Goal: Transaction & Acquisition: Purchase product/service

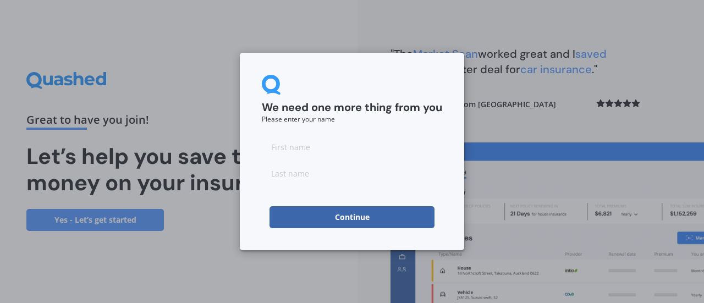
click at [350, 153] on input at bounding box center [352, 147] width 180 height 22
type input "[PERSON_NAME]"
type input "young"
click button "Continue" at bounding box center [352, 217] width 165 height 22
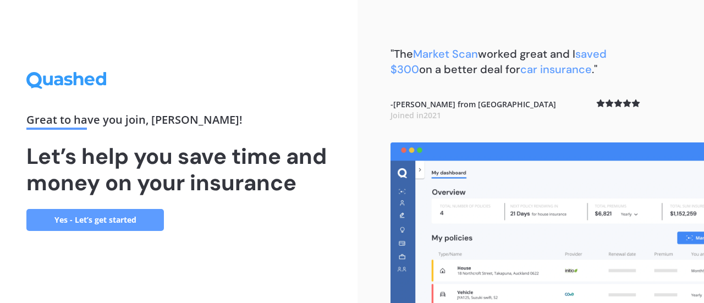
click at [112, 216] on link "Yes - Let’s get started" at bounding box center [95, 220] width 138 height 22
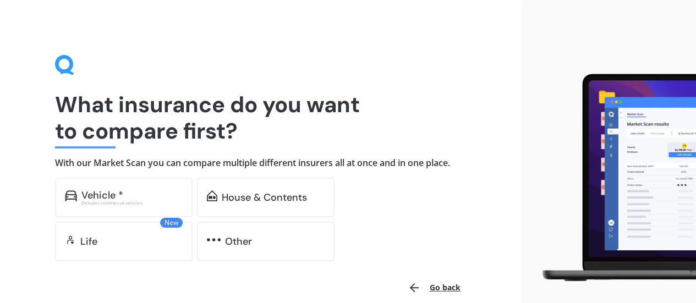
scroll to position [52, 0]
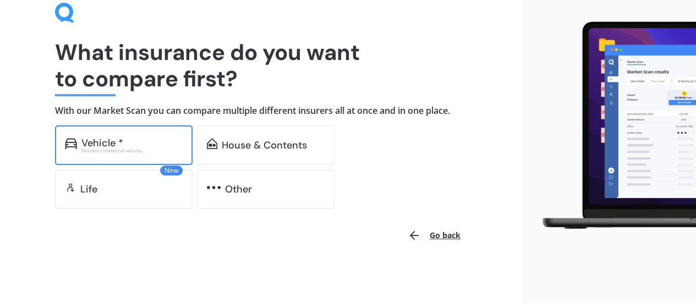
click at [127, 134] on div "Vehicle * Excludes commercial vehicles" at bounding box center [124, 145] width 138 height 40
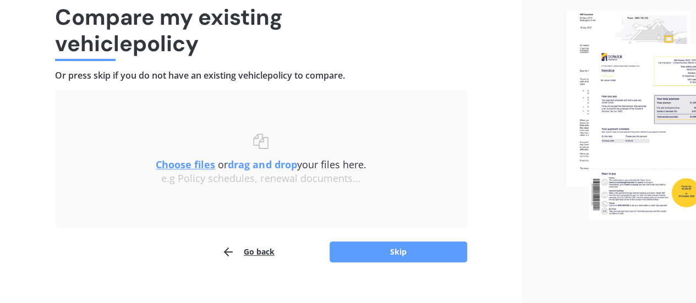
scroll to position [93, 0]
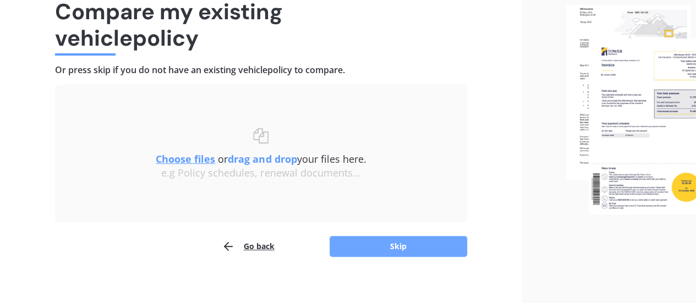
click at [407, 246] on button "Skip" at bounding box center [398, 246] width 138 height 21
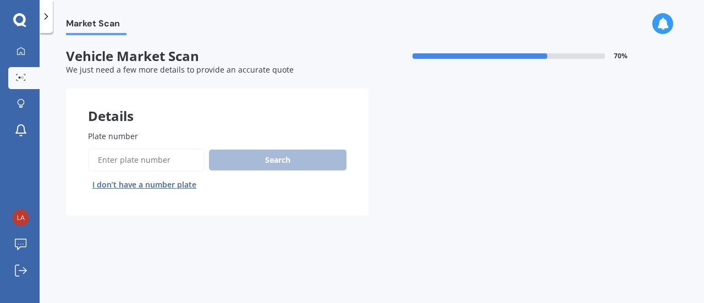
click at [171, 158] on input "Plate number" at bounding box center [146, 160] width 117 height 23
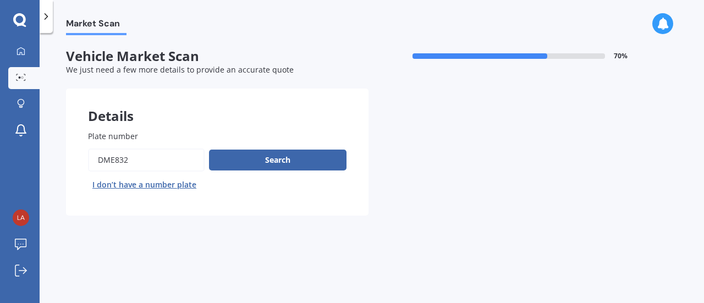
type input "dme832"
click at [0, 0] on button "Next" at bounding box center [0, 0] width 0 height 0
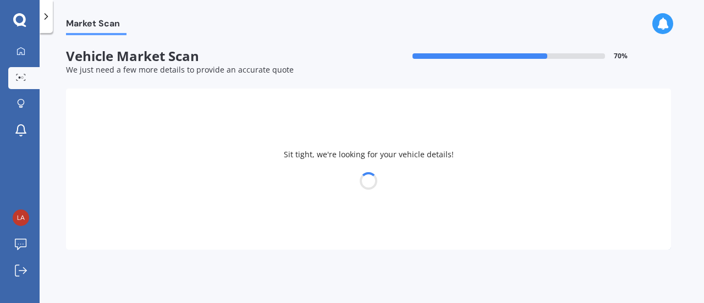
select select "TOYOTA"
select select "COROLLA"
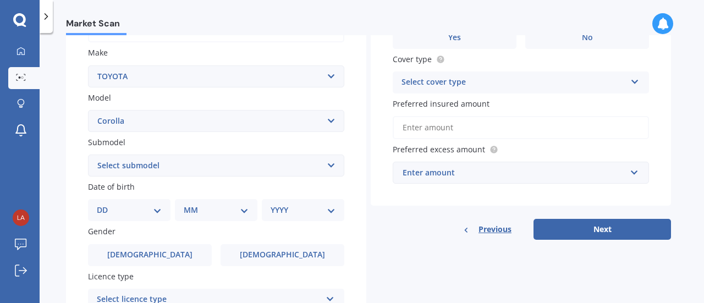
scroll to position [197, 0]
click at [328, 170] on select "Select submodel (All other) Axio Diesel [PERSON_NAME] 2WD [PERSON_NAME] 4WD FXG…" at bounding box center [216, 165] width 256 height 22
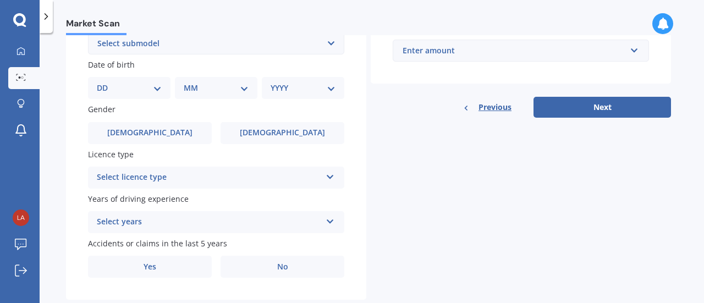
scroll to position [320, 0]
click at [327, 177] on icon at bounding box center [330, 175] width 9 height 8
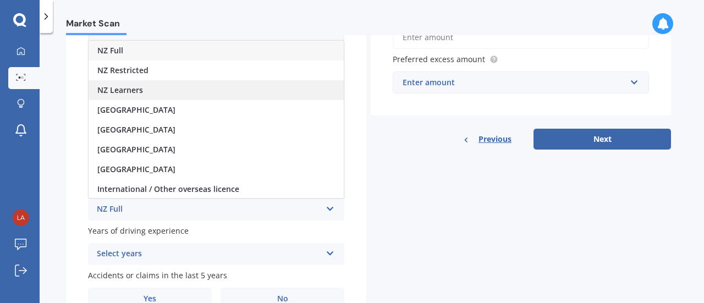
scroll to position [276, 0]
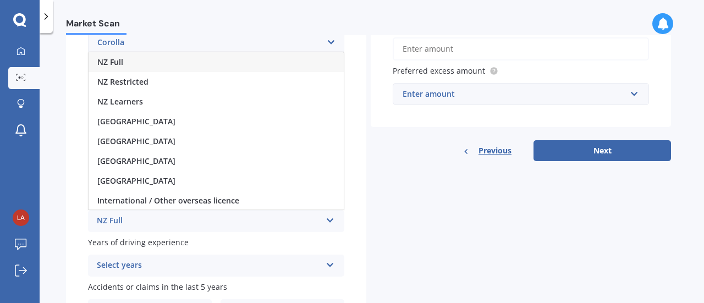
click at [294, 59] on div "NZ Full" at bounding box center [216, 62] width 255 height 20
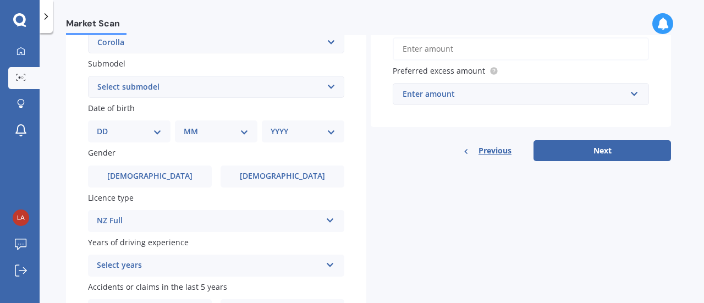
click at [342, 266] on div "Select years 5 or more years 4 years 3 years 2 years 1 year" at bounding box center [216, 266] width 256 height 22
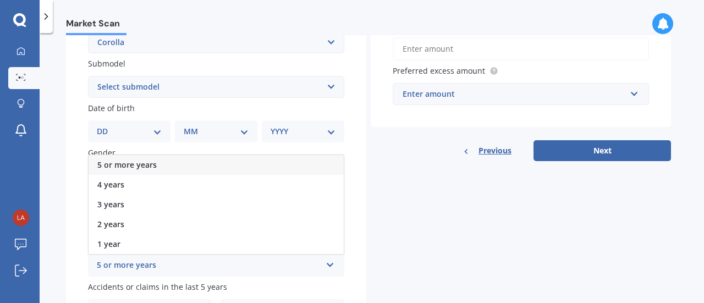
click at [282, 162] on div "5 or more years" at bounding box center [216, 165] width 255 height 20
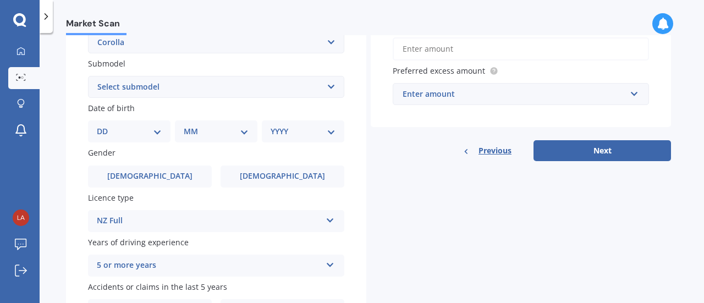
scroll to position [346, 0]
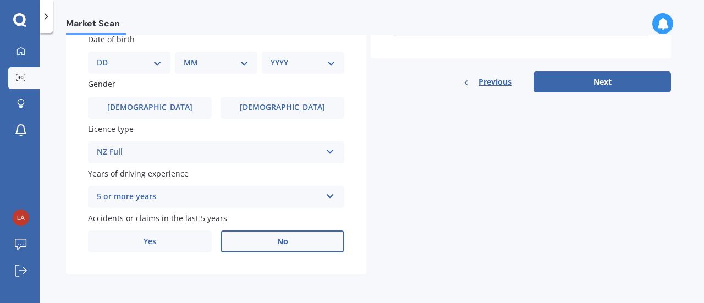
click at [272, 239] on label "No" at bounding box center [283, 241] width 124 height 22
click at [0, 0] on input "No" at bounding box center [0, 0] width 0 height 0
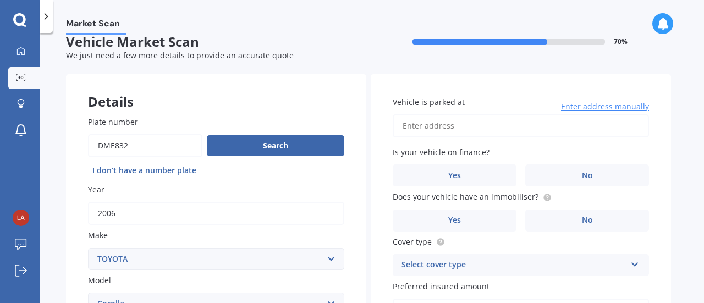
scroll to position [14, 0]
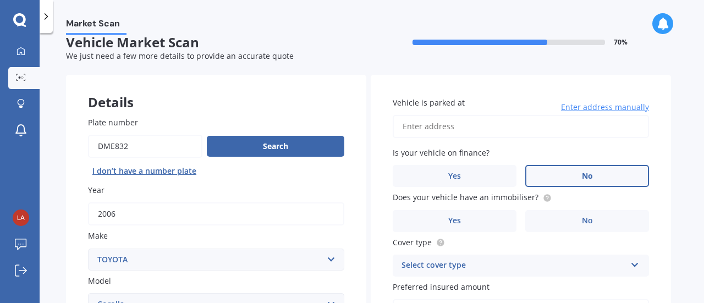
click at [576, 178] on label "No" at bounding box center [587, 176] width 124 height 22
click at [0, 0] on input "No" at bounding box center [0, 0] width 0 height 0
click at [503, 130] on input "Vehicle is parked at" at bounding box center [521, 126] width 256 height 23
type input "[STREET_ADDRESS][PERSON_NAME]"
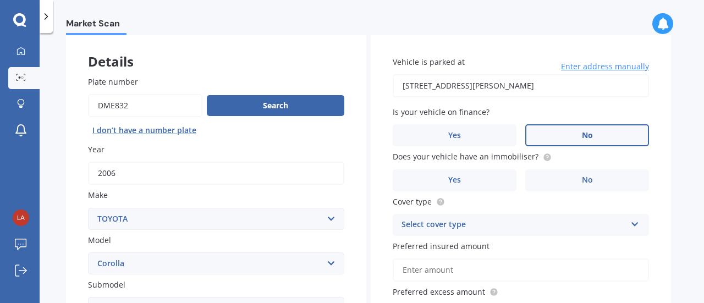
scroll to position [65, 0]
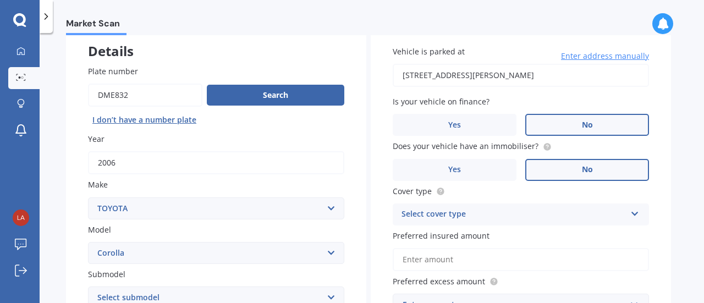
click at [554, 169] on label "No" at bounding box center [587, 170] width 124 height 22
click at [0, 0] on input "No" at bounding box center [0, 0] width 0 height 0
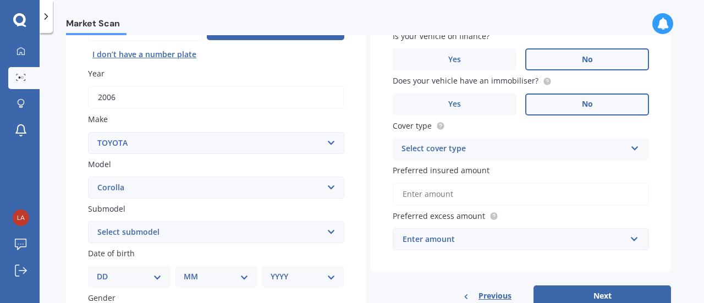
scroll to position [133, 0]
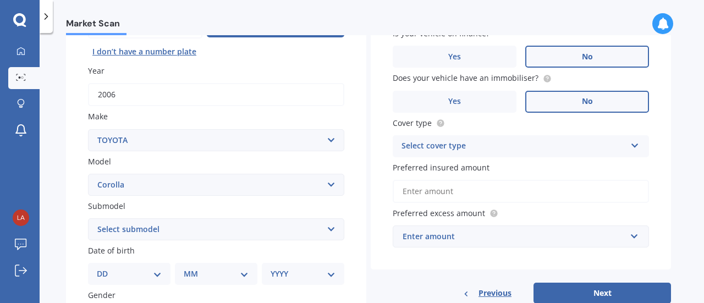
click at [524, 150] on div "Select cover type" at bounding box center [514, 146] width 224 height 13
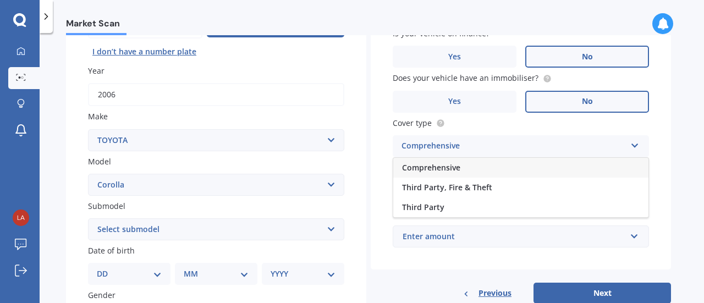
click at [482, 172] on div "Comprehensive" at bounding box center [520, 168] width 255 height 20
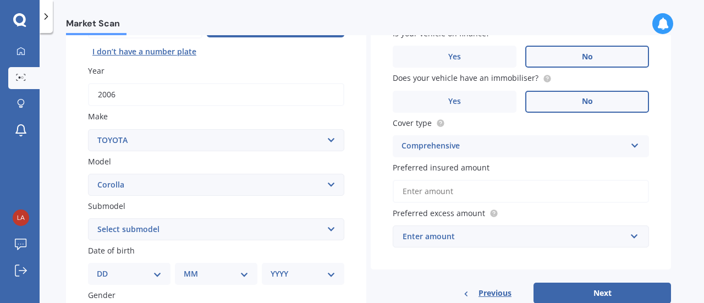
click at [495, 196] on input "Preferred insured amount" at bounding box center [521, 191] width 256 height 23
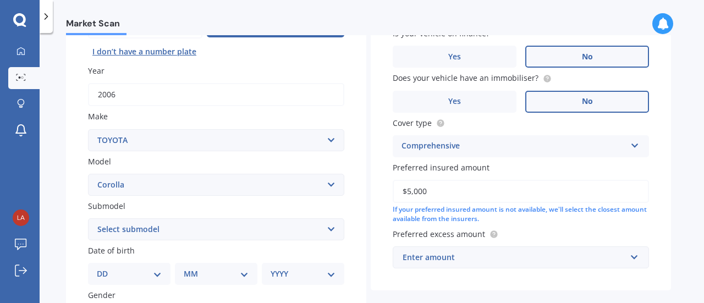
type input "$5,000"
click at [502, 263] on div "Enter amount" at bounding box center [514, 257] width 223 height 12
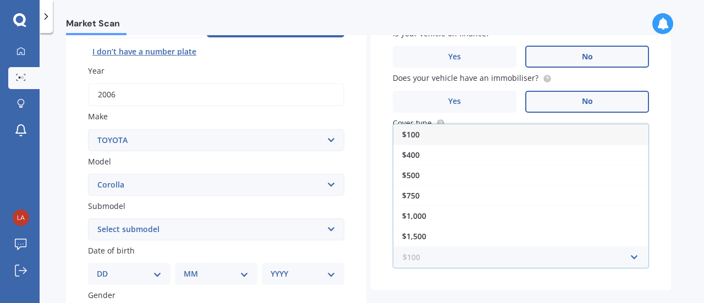
click at [502, 263] on input "text" at bounding box center [517, 257] width 246 height 21
click at [500, 289] on div "Vehicle is parked at [STREET_ADDRESS][PERSON_NAME] Enter address manually Is yo…" at bounding box center [521, 122] width 300 height 335
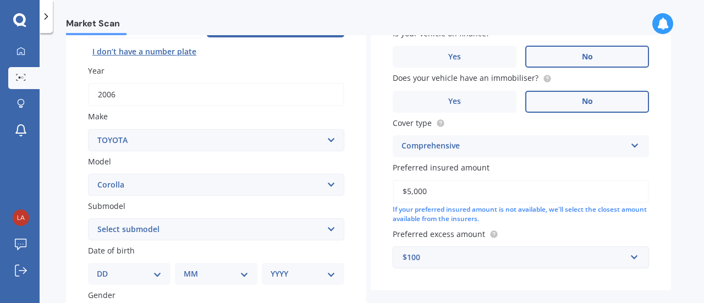
click at [528, 260] on div "$100" at bounding box center [514, 257] width 223 height 12
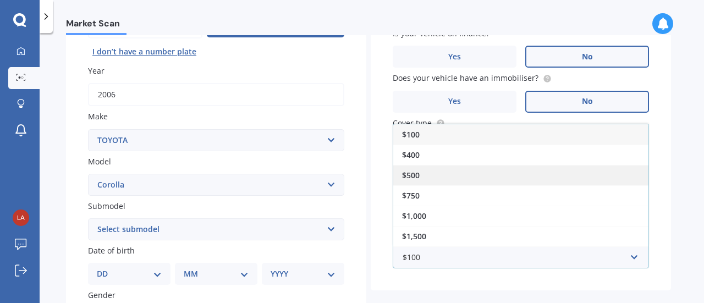
click at [491, 171] on div "$500" at bounding box center [520, 175] width 255 height 20
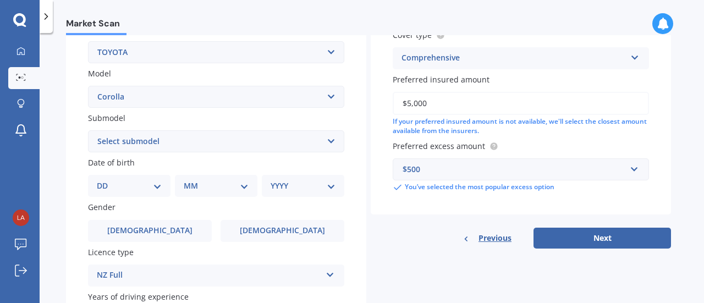
scroll to position [255, 0]
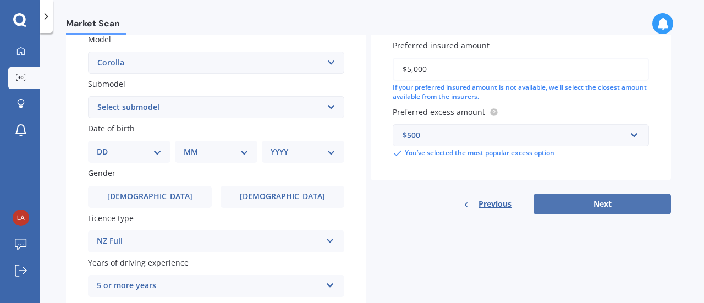
click at [608, 208] on button "Next" at bounding box center [603, 204] width 138 height 21
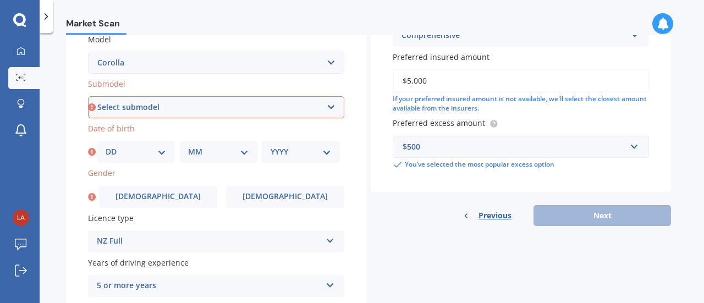
click at [279, 101] on select "Select submodel (All other) Axio Diesel [PERSON_NAME] 2WD [PERSON_NAME] 4WD FXG…" at bounding box center [216, 107] width 256 height 22
click at [355, 195] on div "Plate number Search I don’t have a number plate Year [DATE] Make Select make AC…" at bounding box center [216, 108] width 300 height 511
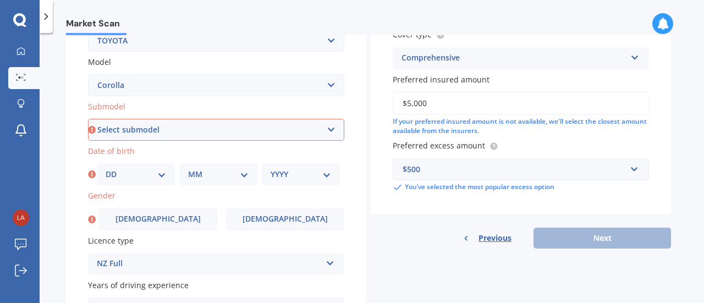
scroll to position [234, 0]
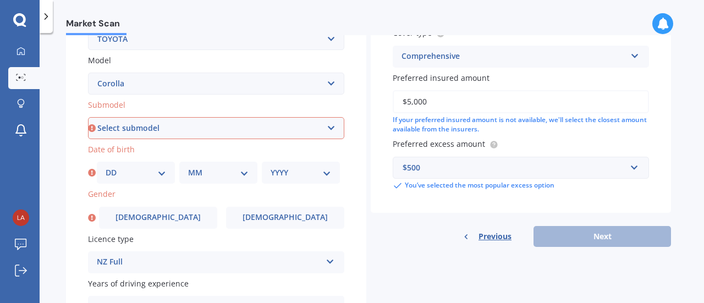
click at [332, 127] on select "Select submodel (All other) Axio Diesel [PERSON_NAME] 2WD [PERSON_NAME] 4WD FXG…" at bounding box center [216, 128] width 256 height 22
select select "HATCH"
click at [88, 118] on select "Select submodel (All other) Axio Diesel [PERSON_NAME] 2WD [PERSON_NAME] 4WD FXG…" at bounding box center [216, 128] width 256 height 22
click at [146, 176] on select "DD 01 02 03 04 05 06 07 08 09 10 11 12 13 14 15 16 17 18 19 20 21 22 23 24 25 2…" at bounding box center [136, 173] width 61 height 12
select select "09"
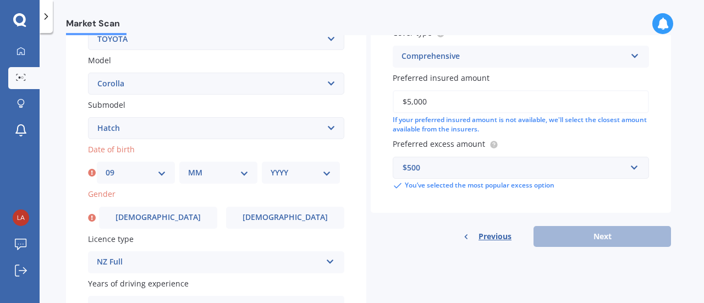
click at [106, 167] on select "DD 01 02 03 04 05 06 07 08 09 10 11 12 13 14 15 16 17 18 19 20 21 22 23 24 25 2…" at bounding box center [136, 173] width 61 height 12
click at [228, 175] on select "MM 01 02 03 04 05 06 07 08 09 10 11 12" at bounding box center [218, 173] width 61 height 12
select select "09"
click at [188, 167] on select "MM 01 02 03 04 05 06 07 08 09 10 11 12" at bounding box center [218, 173] width 61 height 12
click at [287, 167] on div "YYYY 2025 2024 2023 2022 2021 2020 2019 2018 2017 2016 2015 2014 2013 2012 2011…" at bounding box center [301, 173] width 78 height 22
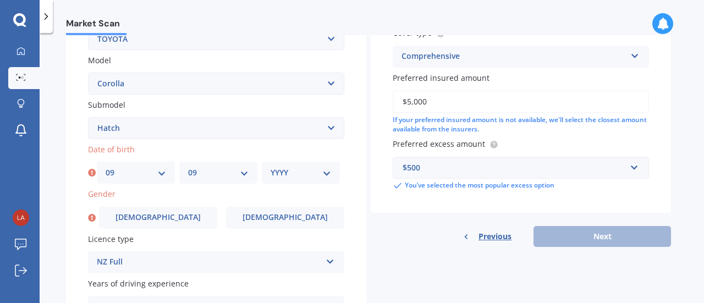
click at [314, 174] on select "YYYY 2025 2024 2023 2022 2021 2020 2019 2018 2017 2016 2015 2014 2013 2012 2011…" at bounding box center [301, 173] width 61 height 12
select select "2000"
click at [271, 167] on select "YYYY 2025 2024 2023 2022 2021 2020 2019 2018 2017 2016 2015 2014 2013 2012 2011…" at bounding box center [301, 173] width 61 height 12
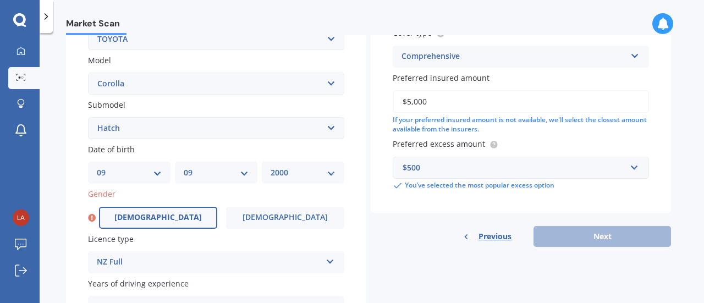
click at [145, 213] on label "[DEMOGRAPHIC_DATA]" at bounding box center [158, 218] width 118 height 22
click at [0, 0] on input "[DEMOGRAPHIC_DATA]" at bounding box center [0, 0] width 0 height 0
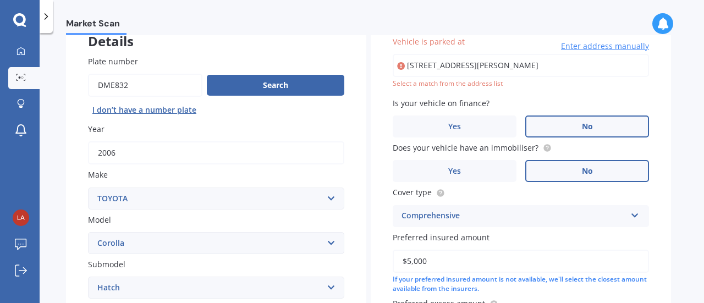
scroll to position [319, 0]
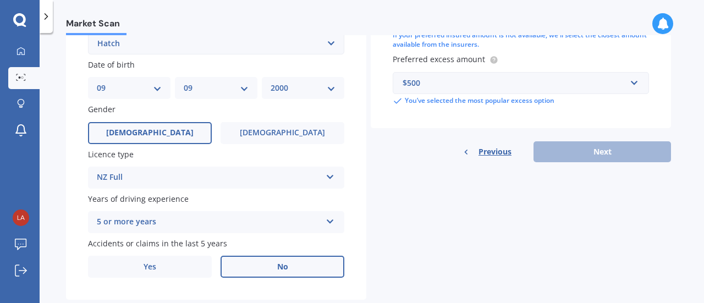
click at [277, 146] on div "Plate number Search I don’t have a number plate Year [DATE] Make Select make AC…" at bounding box center [216, 44] width 300 height 511
click at [279, 130] on span "[DEMOGRAPHIC_DATA]" at bounding box center [282, 132] width 87 height 9
click at [0, 0] on input "[DEMOGRAPHIC_DATA]" at bounding box center [0, 0] width 0 height 0
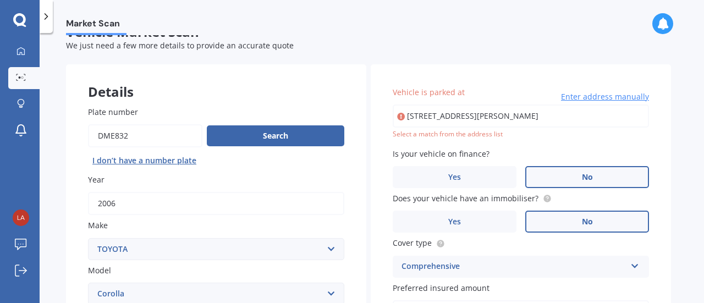
scroll to position [23, 0]
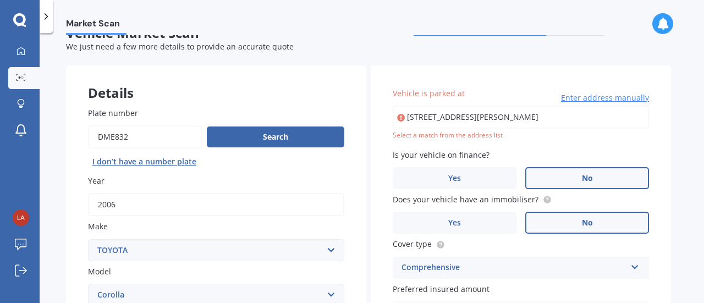
click at [523, 114] on input "[STREET_ADDRESS][PERSON_NAME]" at bounding box center [521, 117] width 256 height 23
click at [594, 98] on span "Enter address manually" at bounding box center [605, 97] width 88 height 11
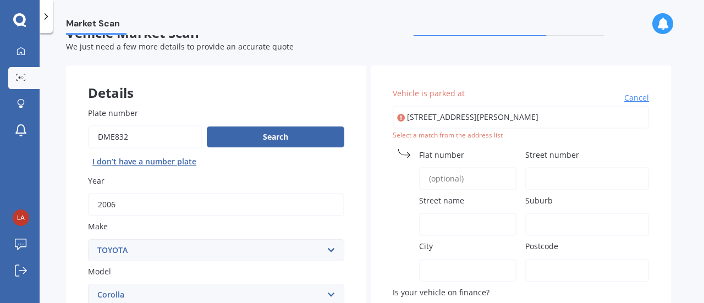
click at [541, 174] on input "Street number" at bounding box center [587, 178] width 124 height 23
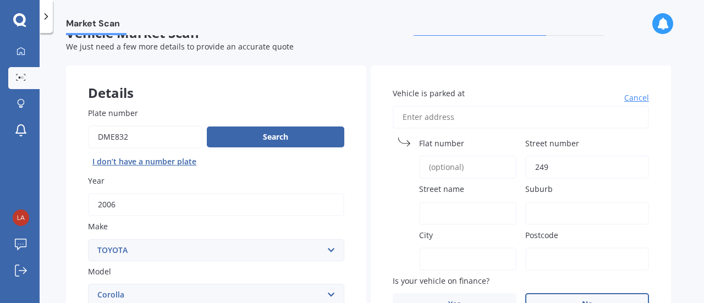
type input "249"
click at [476, 211] on input "Street name" at bounding box center [467, 213] width 97 height 23
type input "[PERSON_NAME][GEOGRAPHIC_DATA]"
type input "[STREET_ADDRESS][PERSON_NAME]"
type input "249"
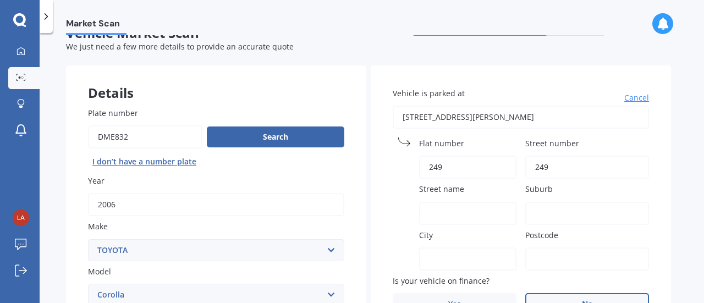
type input "[GEOGRAPHIC_DATA]"
type input "2577"
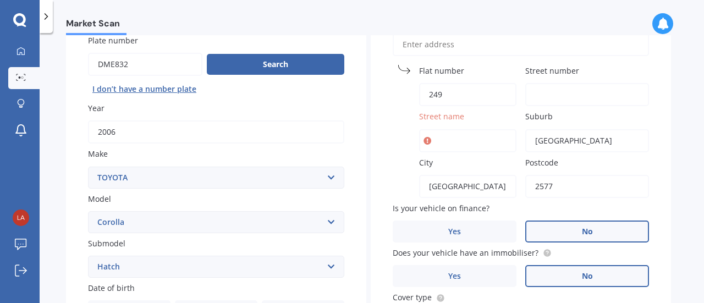
scroll to position [142, 0]
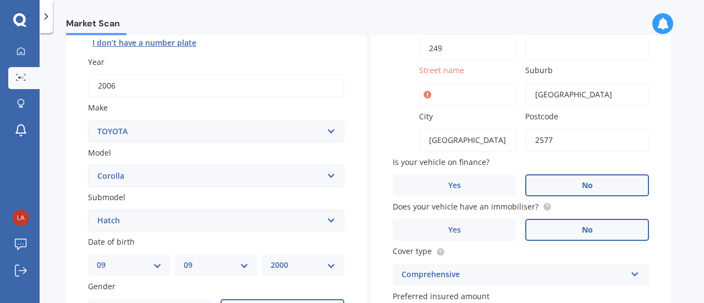
click at [397, 137] on div "City [GEOGRAPHIC_DATA]" at bounding box center [455, 131] width 124 height 41
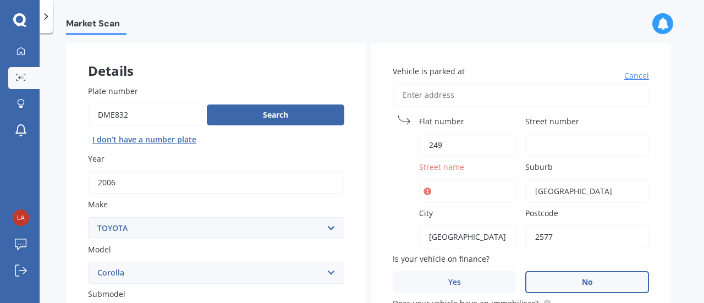
scroll to position [76, 0]
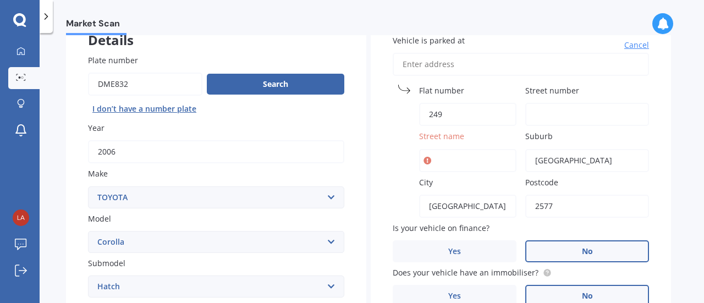
click at [553, 119] on input "Street number" at bounding box center [587, 114] width 124 height 23
type input "C"
type input "249"
click at [455, 112] on input "249" at bounding box center [467, 114] width 97 height 23
type input "2"
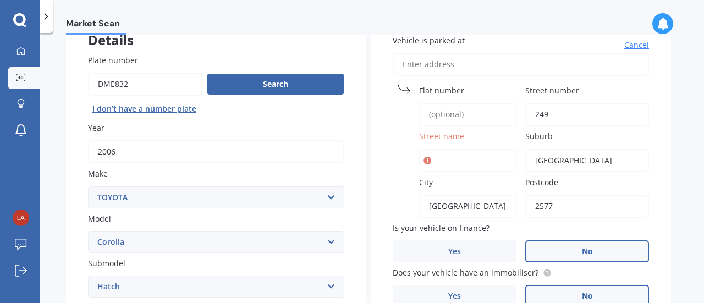
click at [451, 164] on input "Street name" at bounding box center [467, 160] width 97 height 23
type input "[PERSON_NAME][GEOGRAPHIC_DATA]"
click at [394, 163] on div "Street name [PERSON_NAME][GEOGRAPHIC_DATA]" at bounding box center [455, 150] width 124 height 41
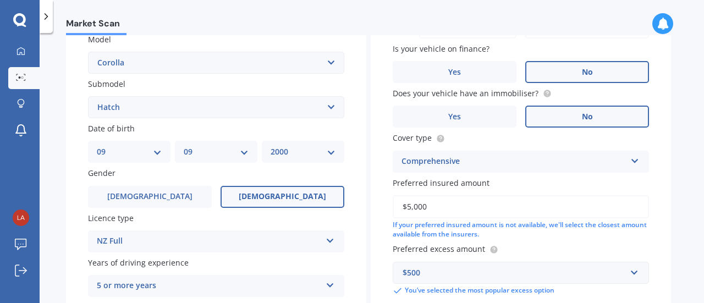
scroll to position [346, 0]
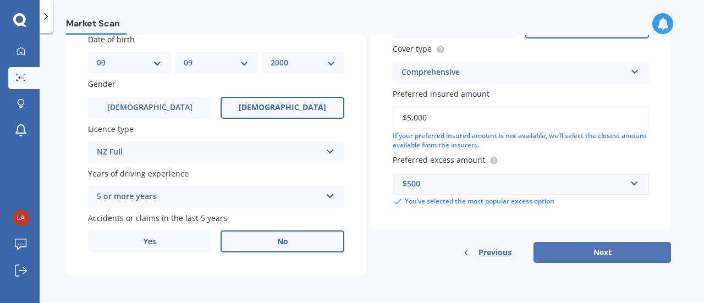
click at [591, 252] on button "Next" at bounding box center [603, 252] width 138 height 21
select select "09"
select select "2000"
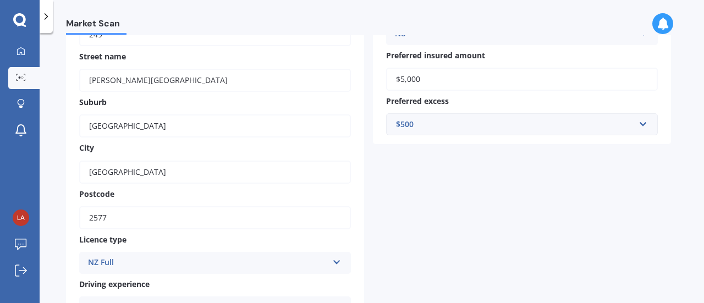
scroll to position [494, 0]
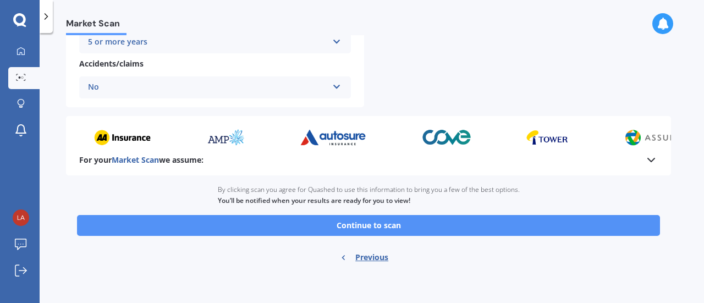
click at [444, 229] on button "Continue to scan" at bounding box center [368, 225] width 583 height 21
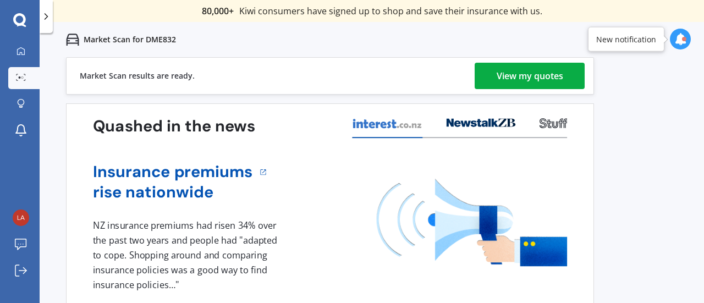
click at [524, 75] on div "View my quotes" at bounding box center [530, 76] width 67 height 26
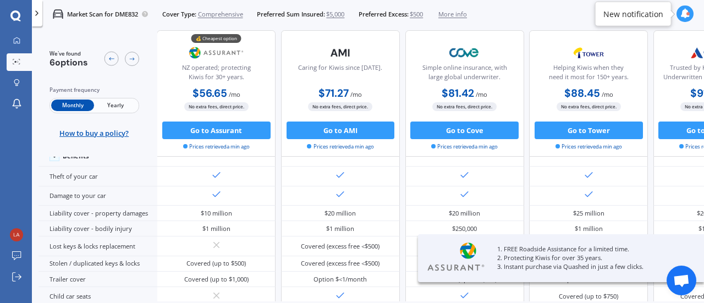
scroll to position [0, 1]
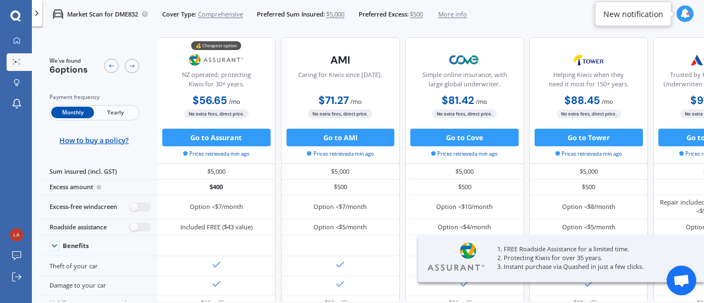
click at [120, 115] on span "Yearly" at bounding box center [115, 113] width 43 height 12
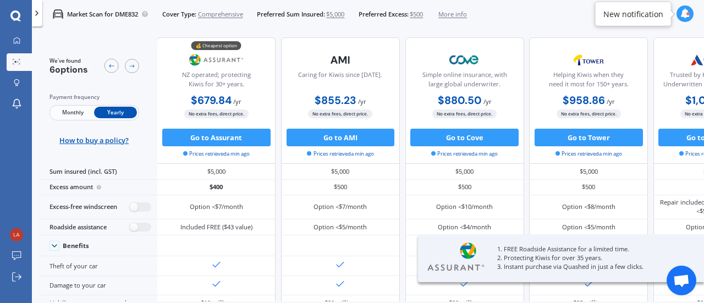
click at [66, 116] on span "Monthly" at bounding box center [72, 113] width 43 height 12
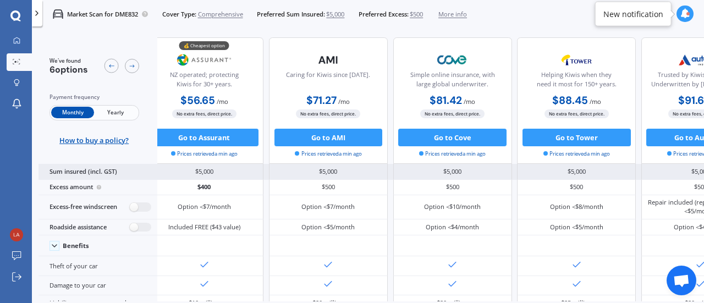
scroll to position [0, 0]
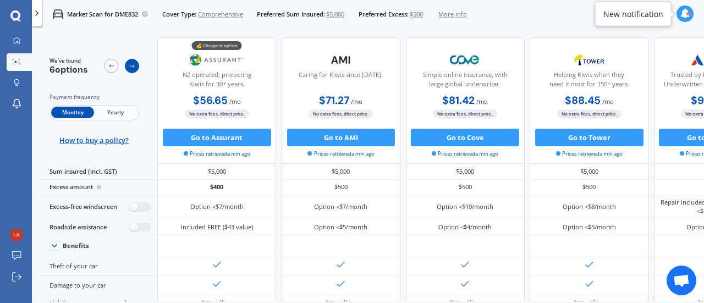
click at [130, 67] on icon at bounding box center [132, 66] width 7 height 7
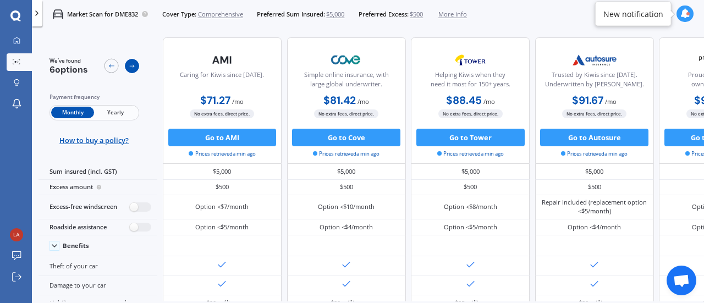
click at [130, 67] on icon at bounding box center [132, 66] width 7 height 7
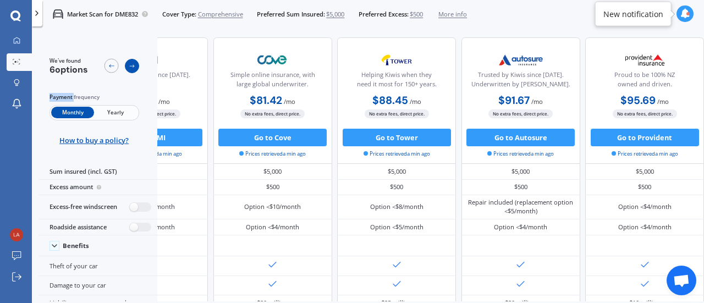
click at [130, 67] on icon at bounding box center [132, 66] width 7 height 7
click at [112, 68] on icon at bounding box center [111, 66] width 7 height 7
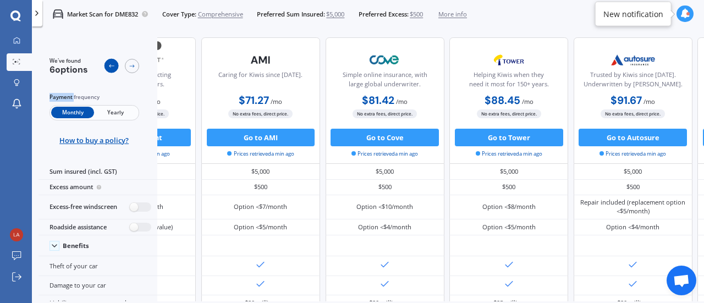
click at [112, 68] on icon at bounding box center [111, 66] width 7 height 7
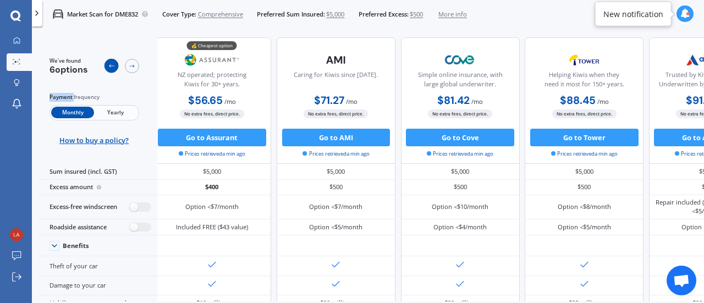
scroll to position [0, 0]
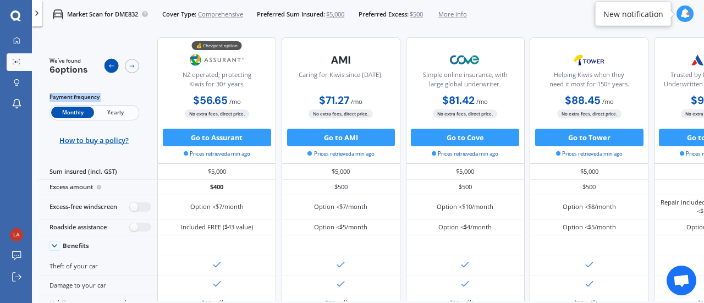
click at [112, 68] on icon at bounding box center [111, 66] width 7 height 7
click at [685, 278] on span "Open chat" at bounding box center [682, 281] width 18 height 14
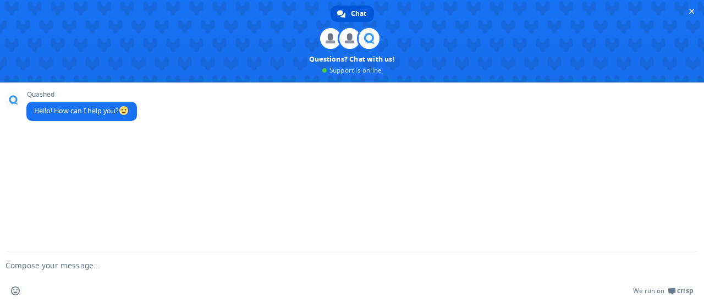
click at [390, 267] on textarea "Compose your message..." at bounding box center [335, 266] width 658 height 10
type textarea "What about AA insurance?"
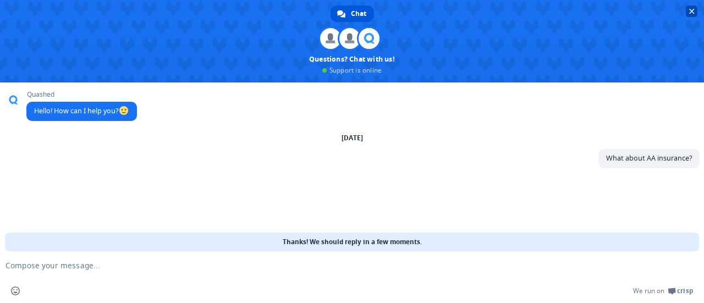
click at [693, 14] on span "Close chat" at bounding box center [692, 12] width 6 height 6
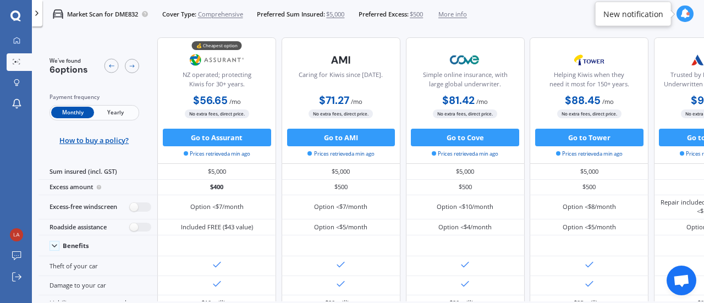
scroll to position [20, 0]
